Goal: Ask a question

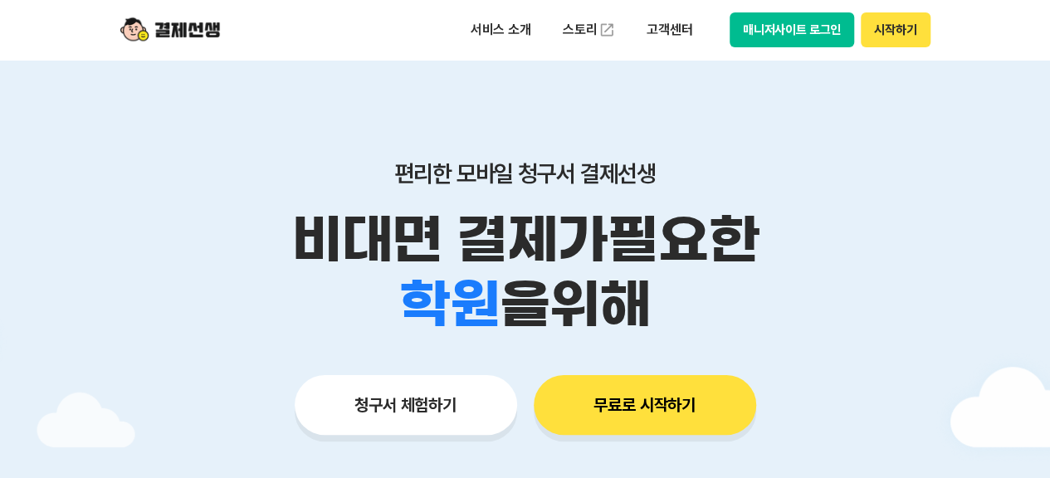
click at [788, 31] on button "매니저사이트 로그인" at bounding box center [791, 29] width 125 height 35
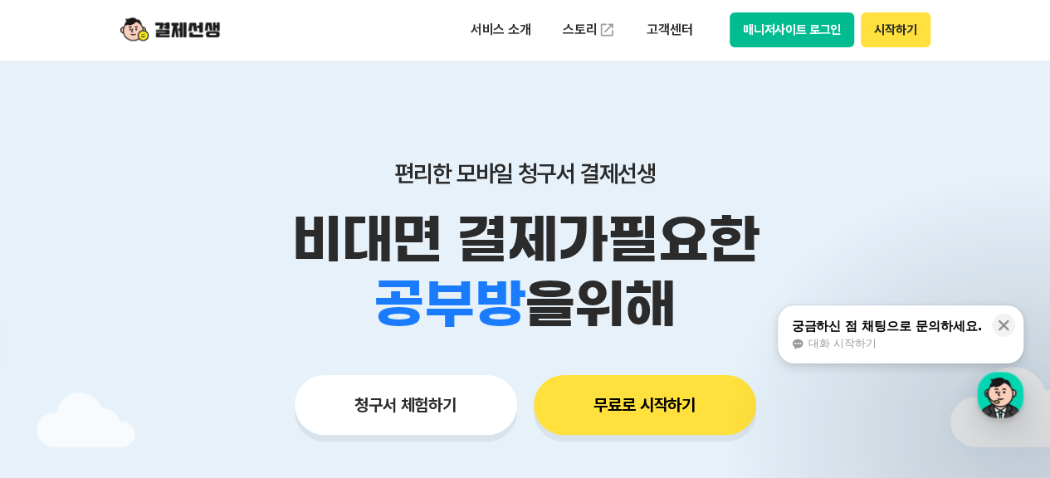
click at [809, 29] on button "매니저사이트 로그인" at bounding box center [791, 29] width 125 height 35
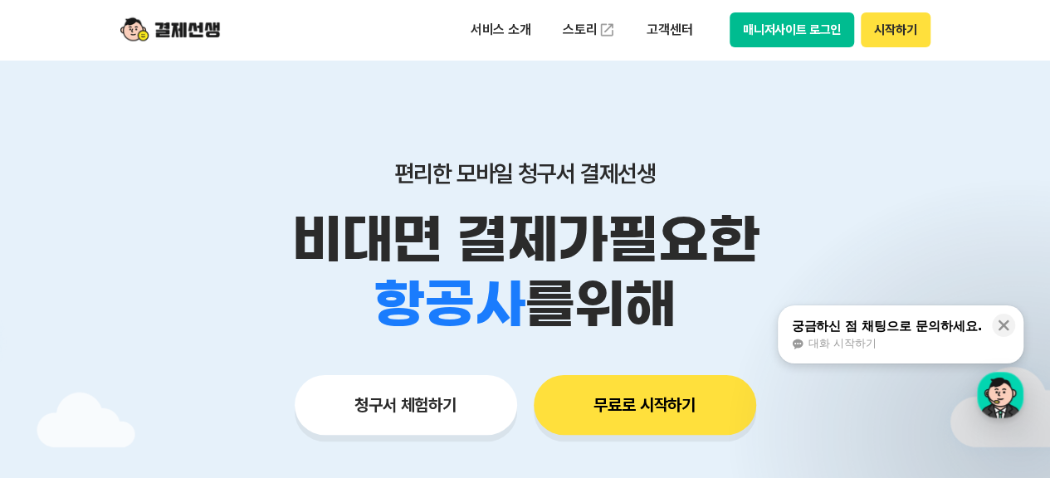
click at [815, 36] on button "매니저사이트 로그인" at bounding box center [791, 29] width 125 height 35
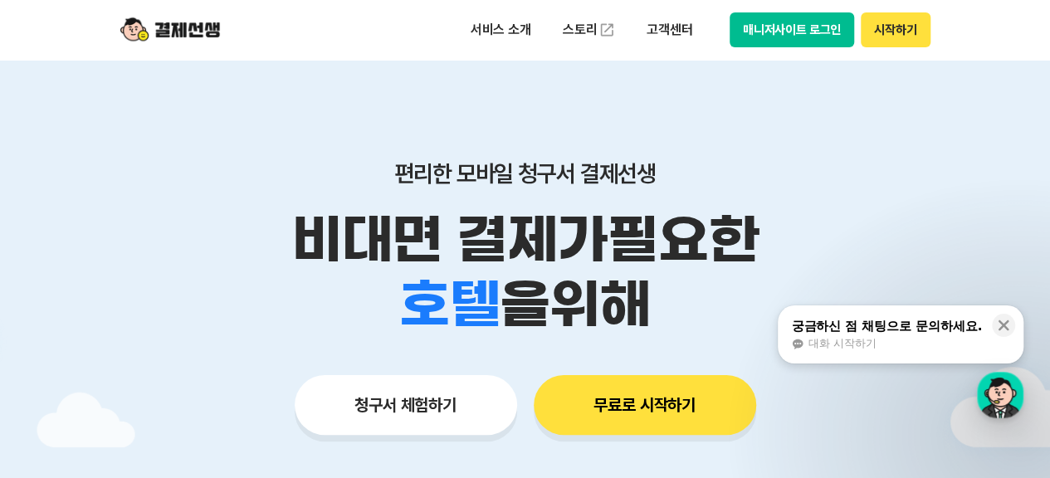
click at [791, 29] on button "매니저사이트 로그인" at bounding box center [791, 29] width 125 height 35
click at [1001, 399] on div "button" at bounding box center [999, 395] width 46 height 46
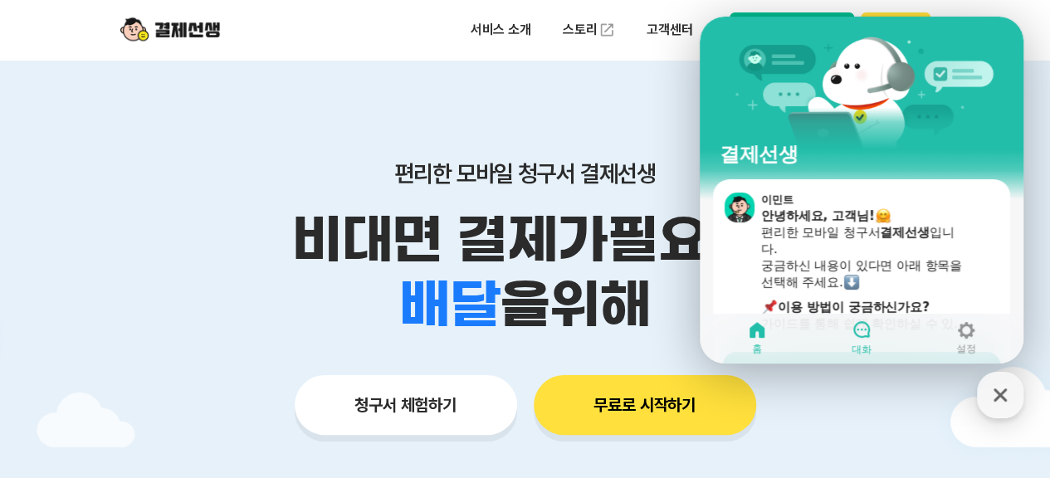
click at [855, 333] on icon at bounding box center [861, 329] width 17 height 17
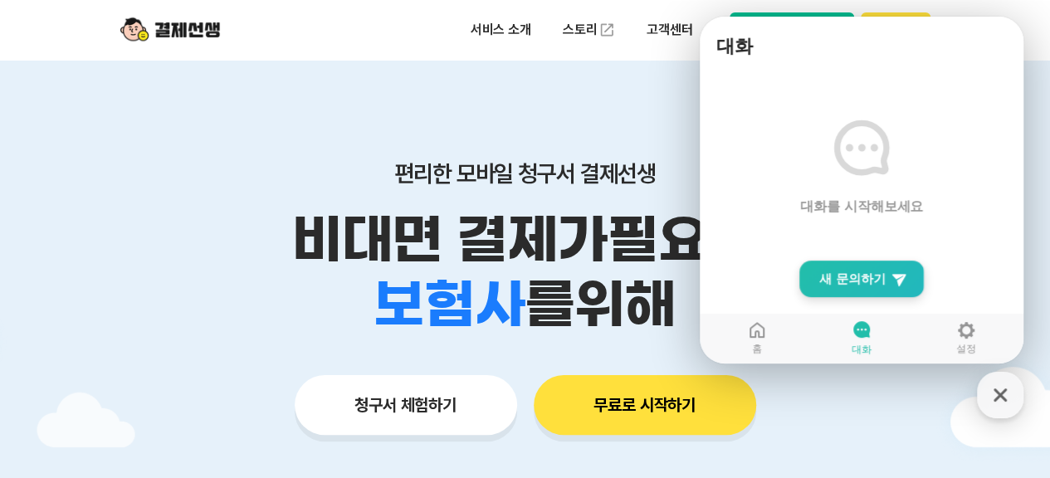
click at [845, 285] on span "새 문의하기" at bounding box center [852, 278] width 66 height 17
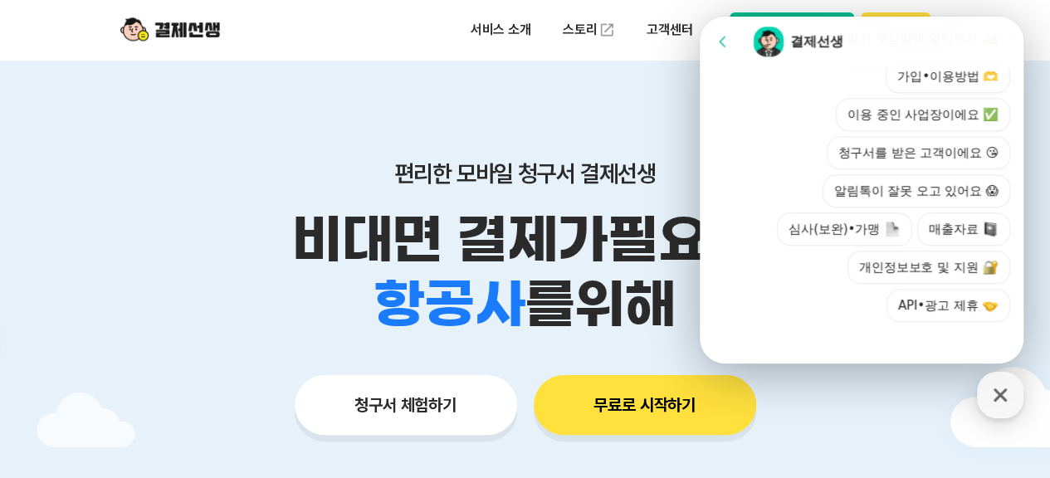
scroll to position [709, 0]
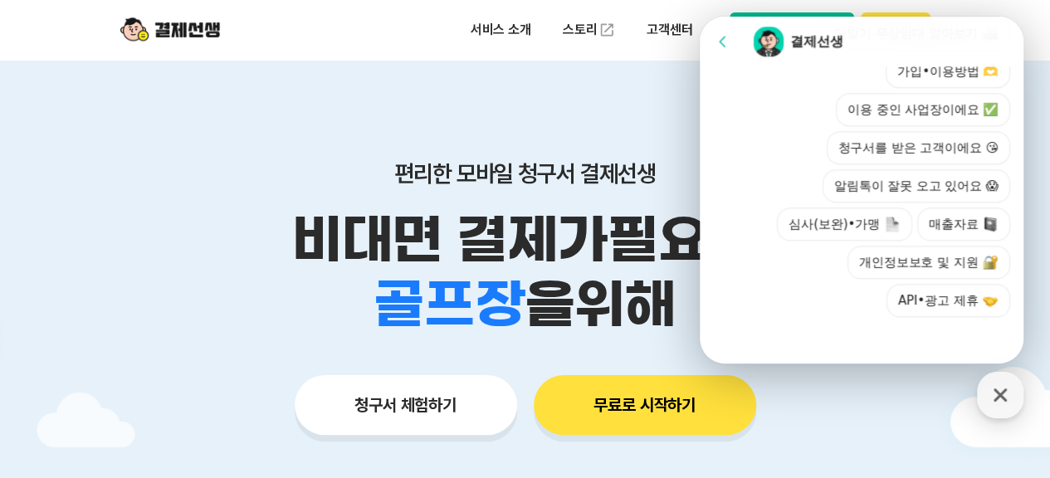
click at [868, 343] on div at bounding box center [861, 339] width 324 height 45
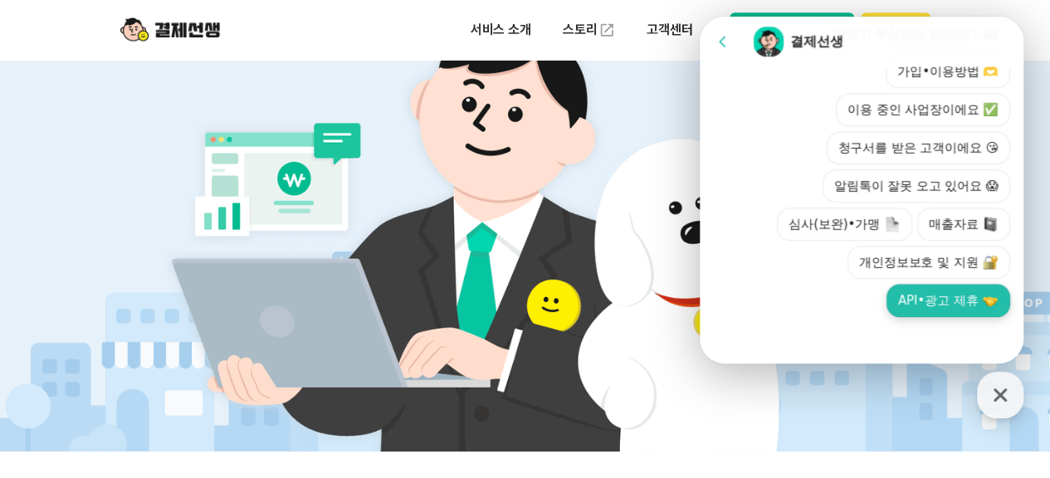
scroll to position [718, 0]
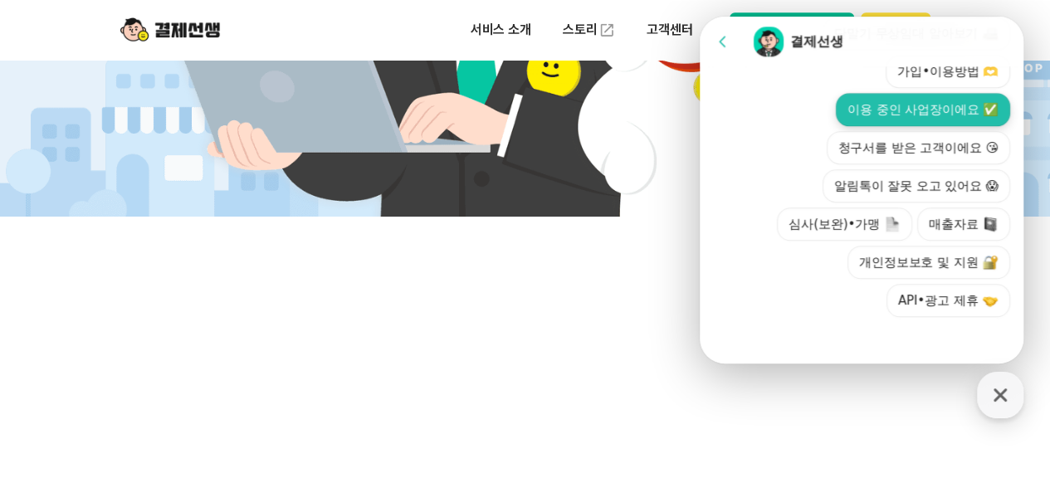
click at [899, 109] on button "이용 중인 사업장이에요 ✅" at bounding box center [922, 109] width 174 height 33
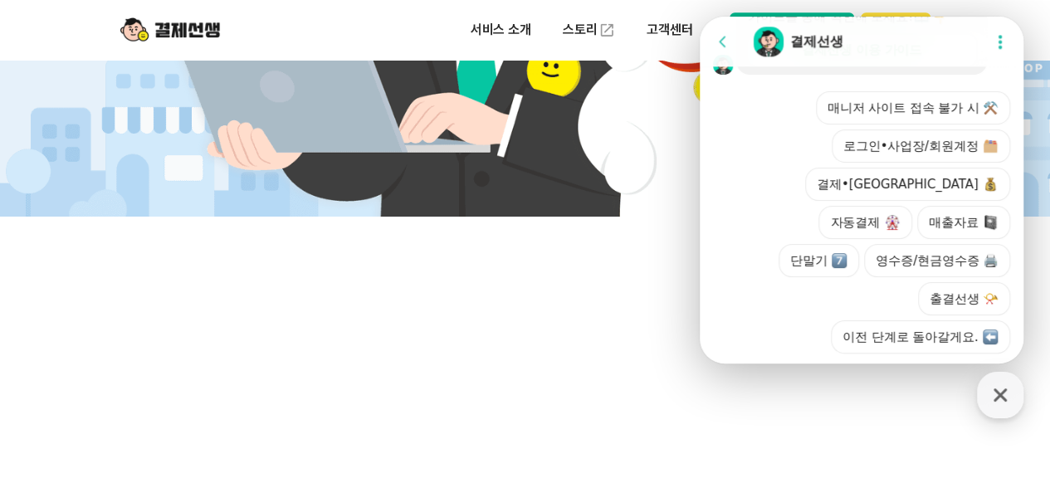
scroll to position [841, 0]
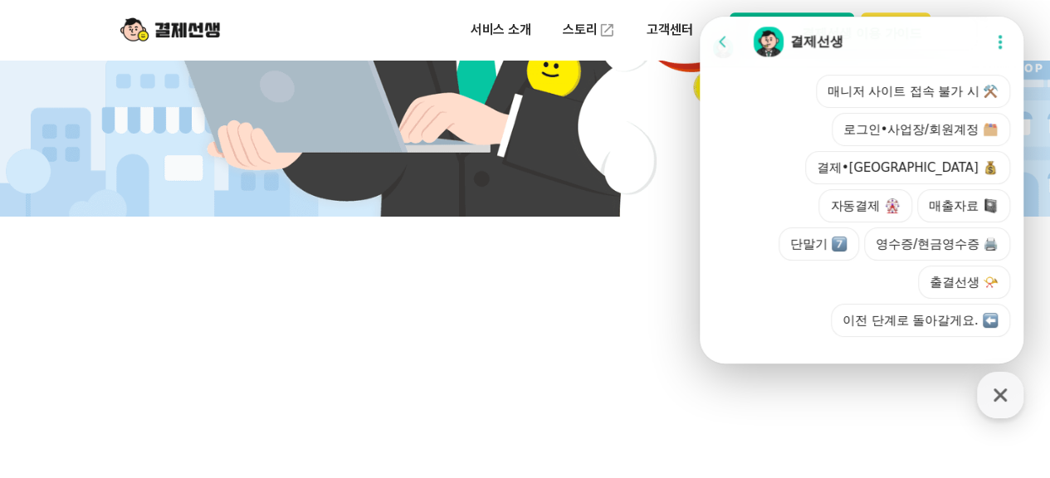
click at [899, 347] on div at bounding box center [861, 359] width 324 height 45
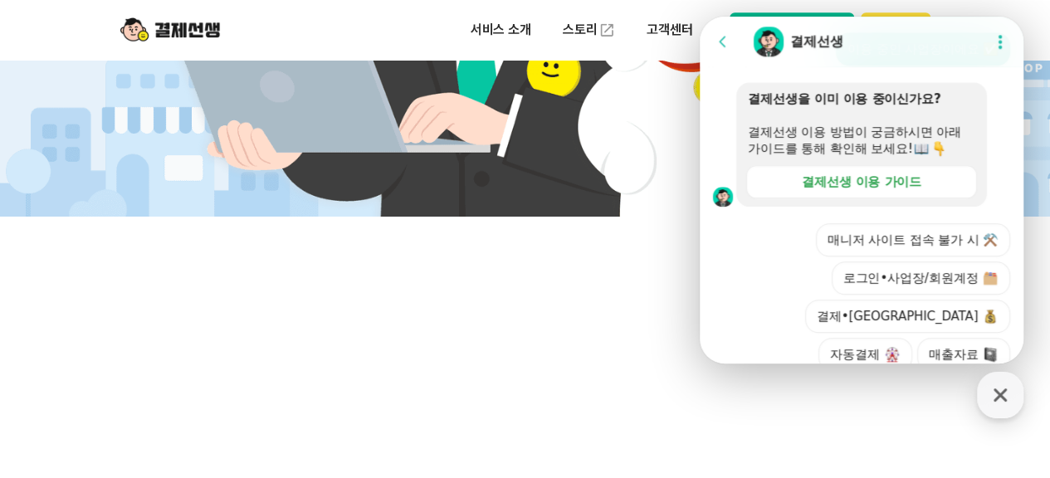
scroll to position [788, 0]
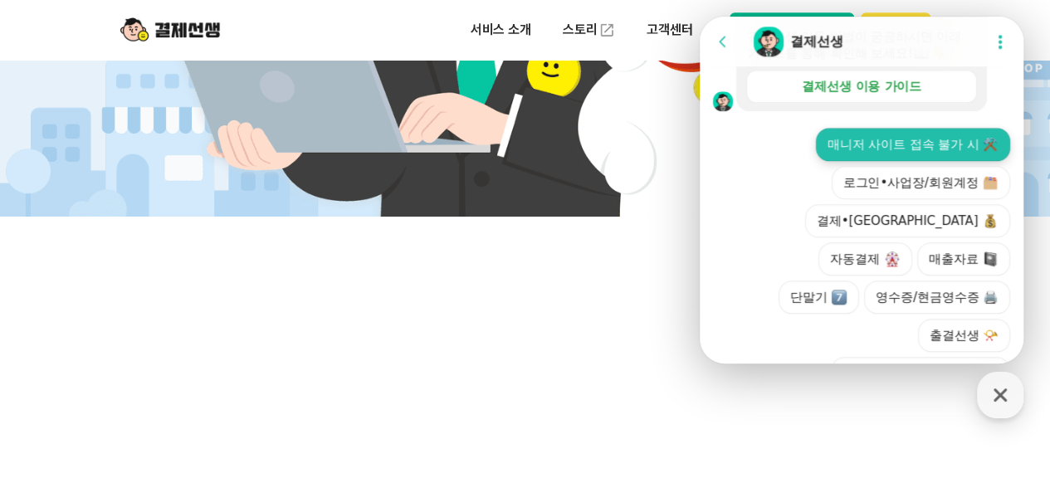
click at [892, 161] on button "매니저 사이트 접속 불가 시 ⚒️" at bounding box center [913, 144] width 194 height 33
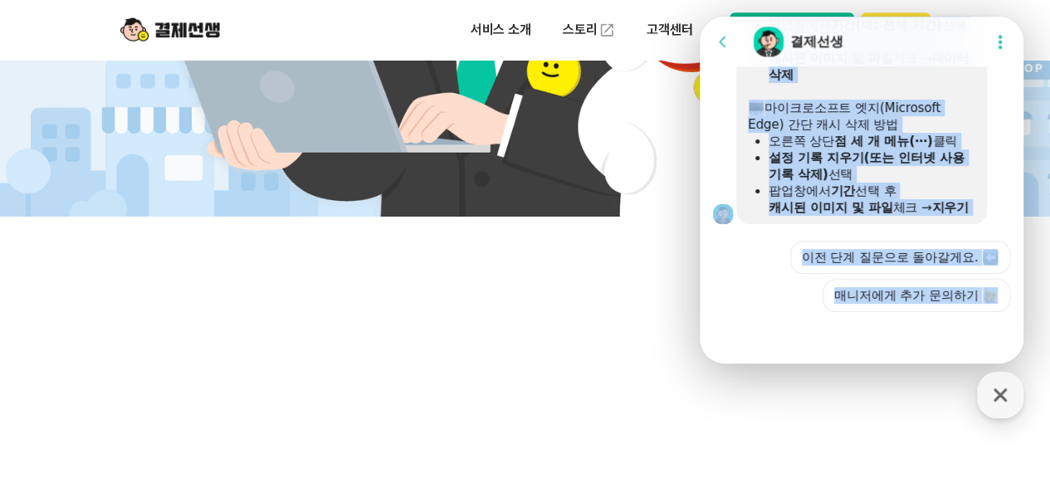
scroll to position [1097, 0]
click at [754, 278] on div "이전 단계 질문으로 돌아갈게요. 매니저에게 추가 문의하기" at bounding box center [873, 276] width 274 height 71
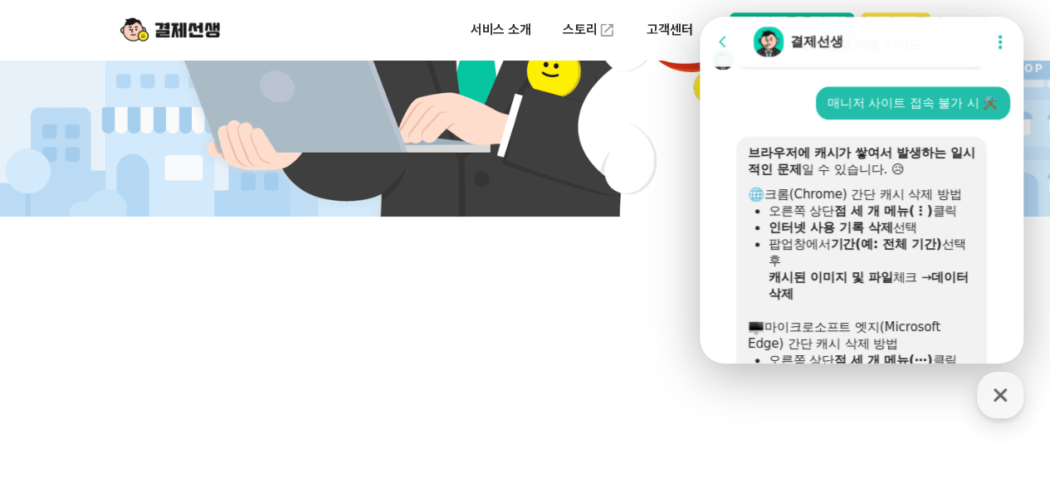
scroll to position [853, 0]
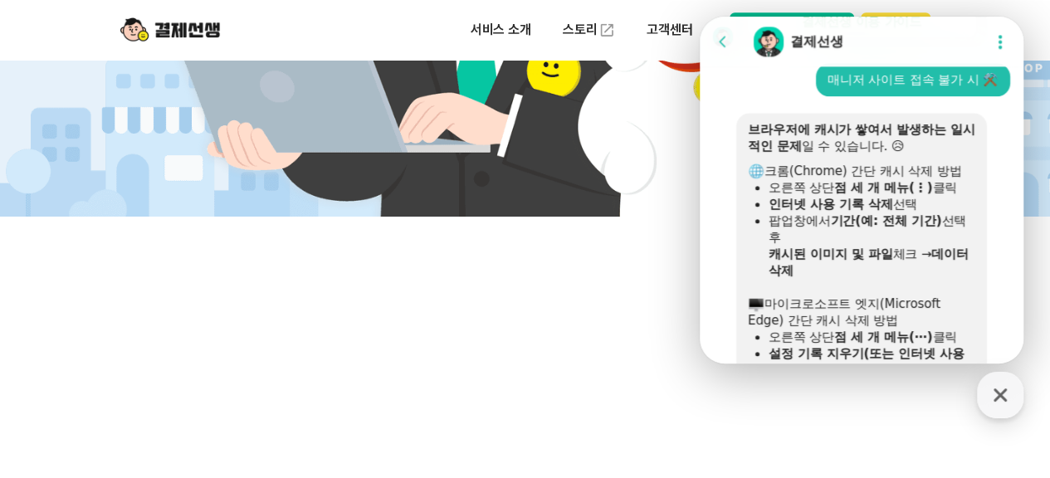
click at [991, 44] on icon at bounding box center [999, 41] width 17 height 17
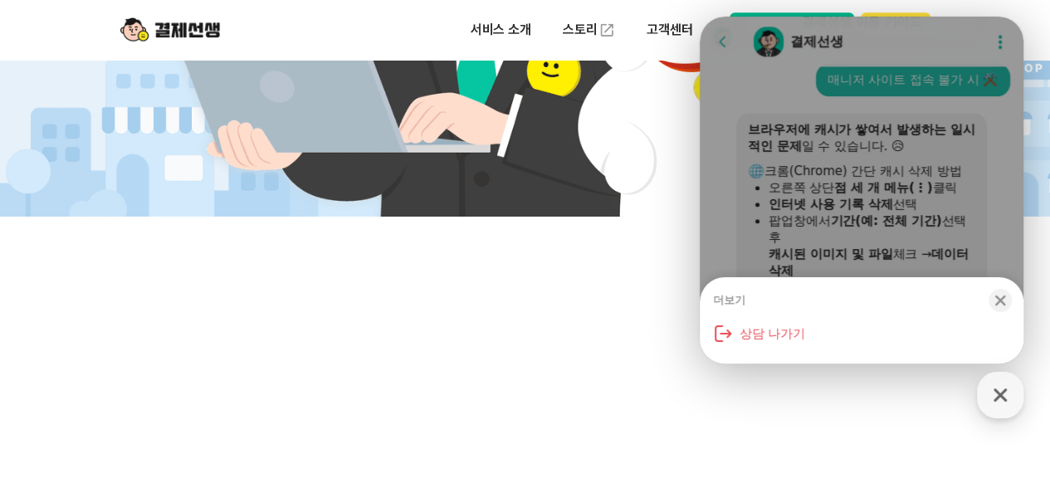
click at [994, 155] on div "더보기 Close bottom sheet modal 상담 나가기" at bounding box center [861, 190] width 324 height 347
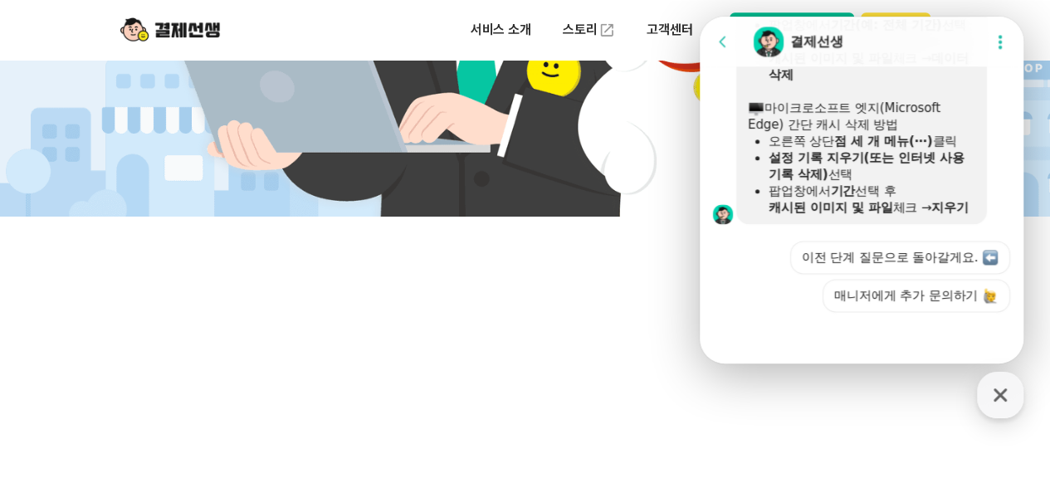
scroll to position [1074, 0]
drag, startPoint x: 1642, startPoint y: 17, endPoint x: 643, endPoint y: 37, distance: 999.1
click at [699, 17] on html "Go to previous page Chat Room 결제선생 Show userchat action dialog Message List 문의는…" at bounding box center [861, 17] width 324 height 0
drag, startPoint x: 858, startPoint y: 34, endPoint x: 687, endPoint y: 31, distance: 170.9
click at [699, 17] on html "Go to previous page Chat Room 결제선생 Show userchat action dialog Message List 문의는…" at bounding box center [861, 17] width 324 height 0
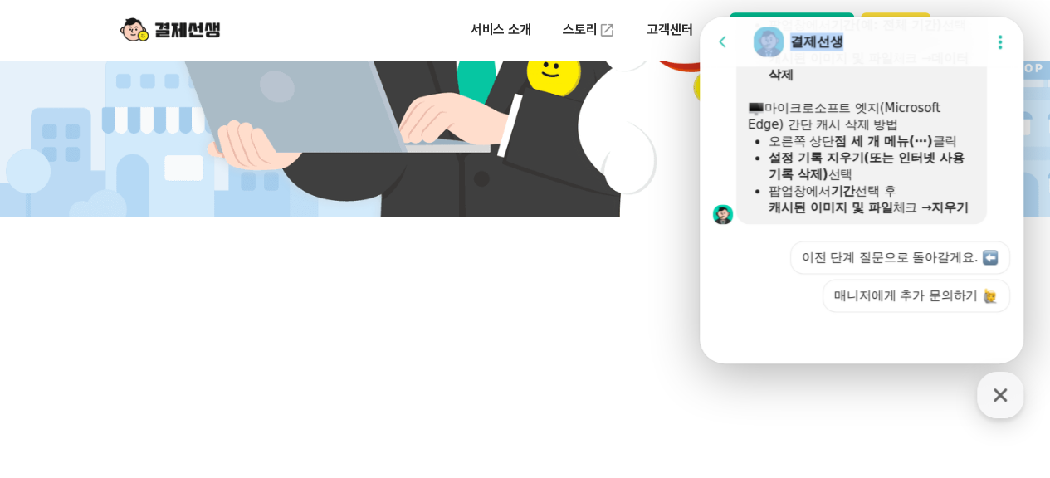
click at [908, 38] on div "Chat Room 결제선생" at bounding box center [864, 41] width 225 height 33
